Goal: Information Seeking & Learning: Learn about a topic

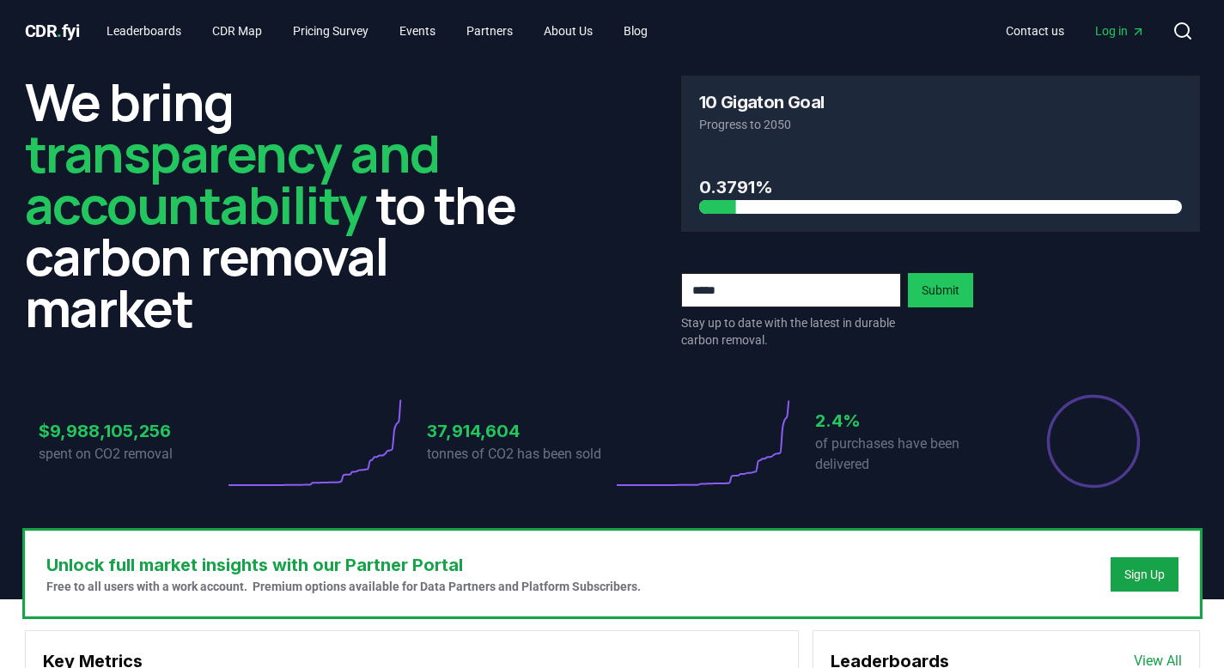
scroll to position [541, 0]
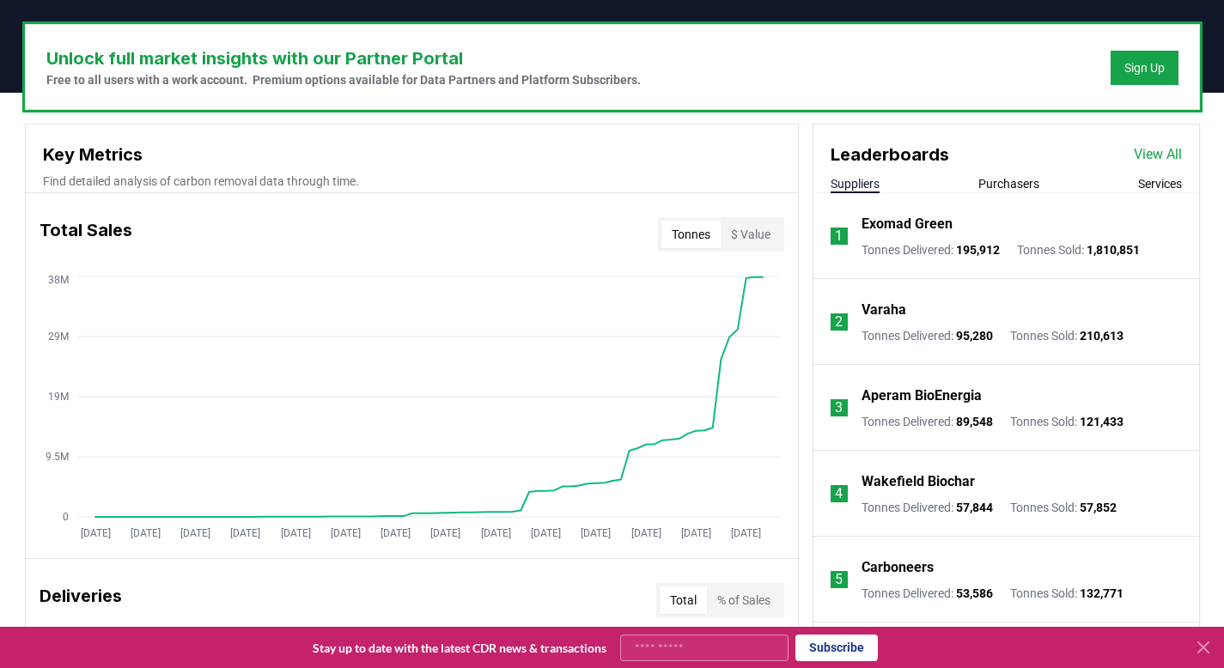
click at [1150, 144] on link "View All" at bounding box center [1158, 154] width 48 height 21
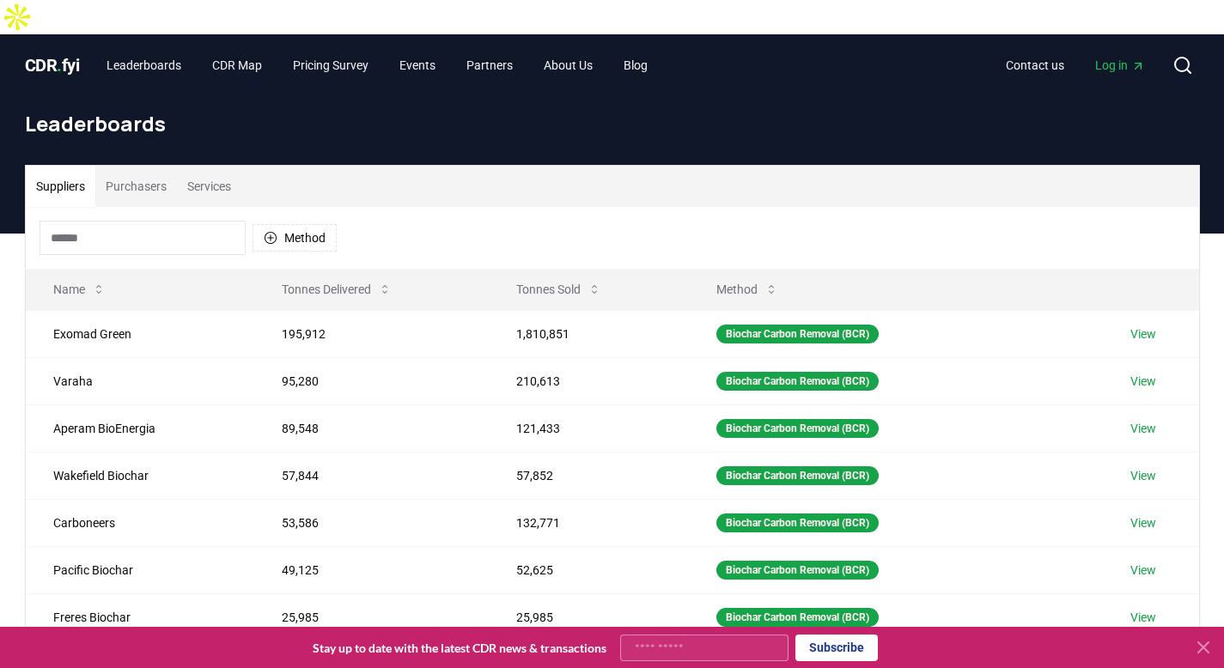
click at [134, 166] on button "Purchasers" at bounding box center [136, 186] width 82 height 41
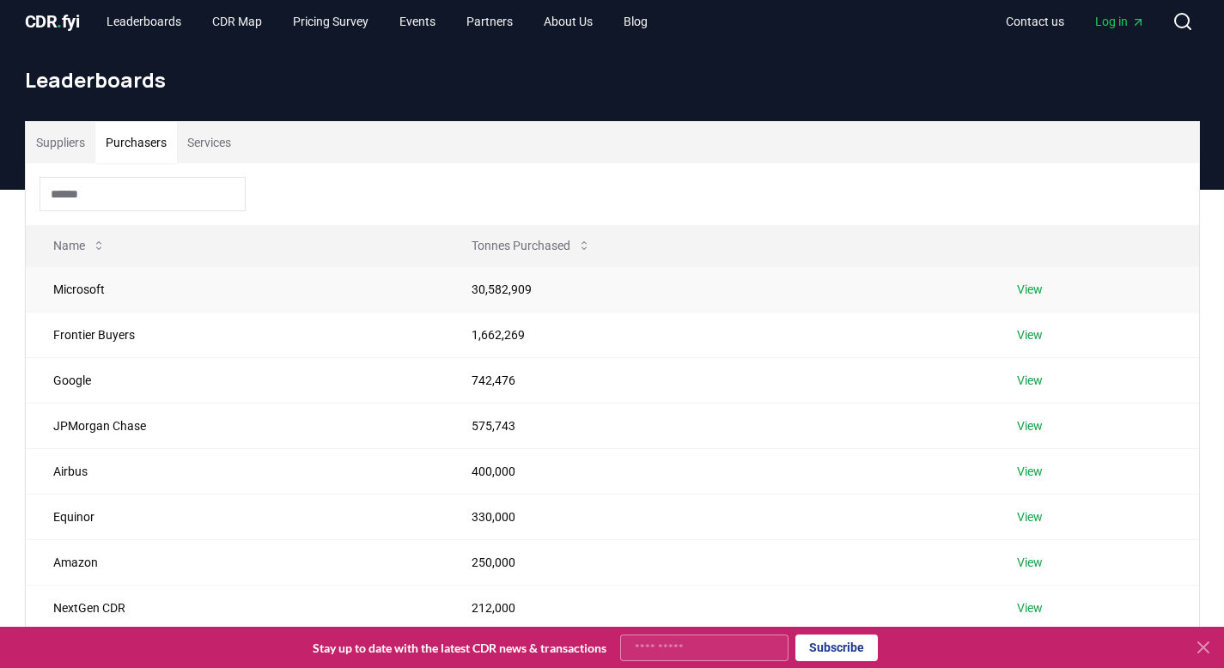
scroll to position [40, 0]
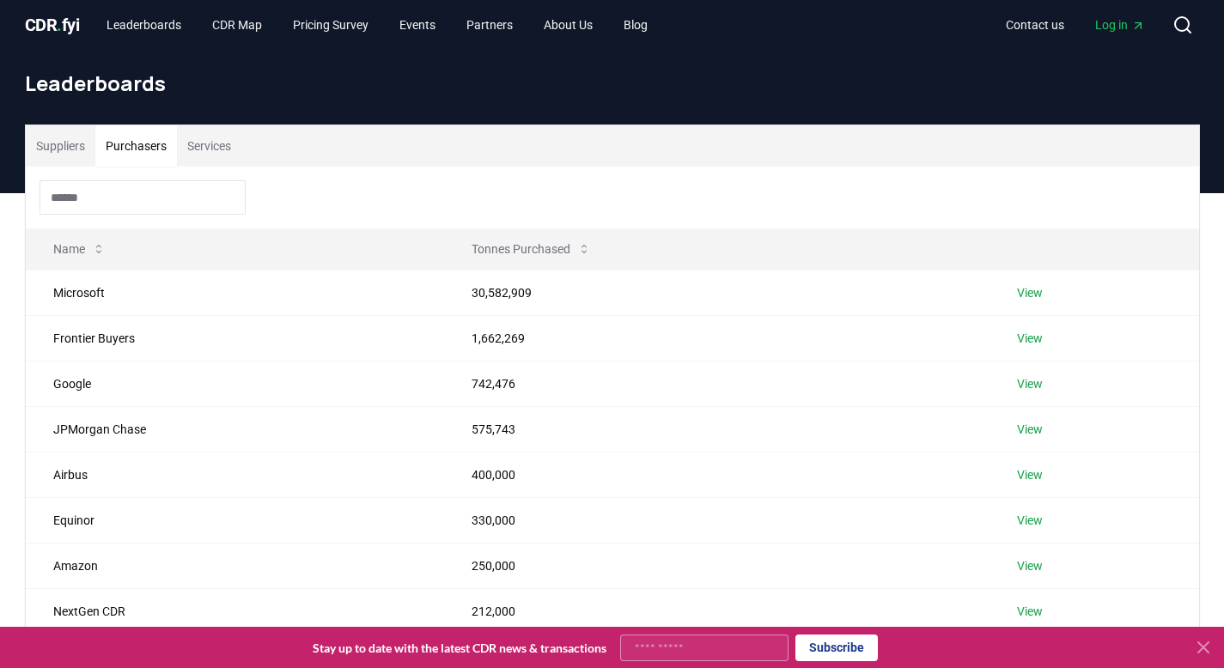
click at [223, 125] on button "Services" at bounding box center [209, 145] width 64 height 41
